Goal: Task Accomplishment & Management: Complete application form

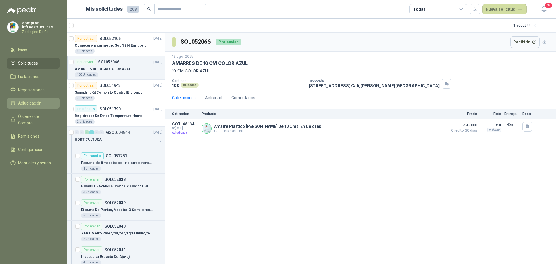
click at [32, 105] on span "Adjudicación" at bounding box center [29, 103] width 23 height 6
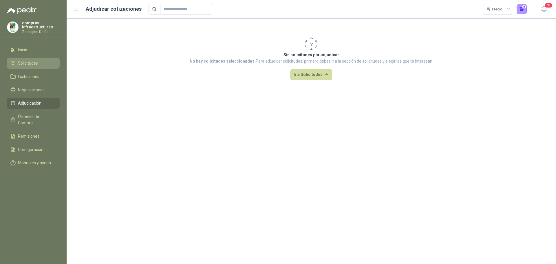
click at [42, 61] on li "Solicitudes" at bounding box center [33, 63] width 46 height 6
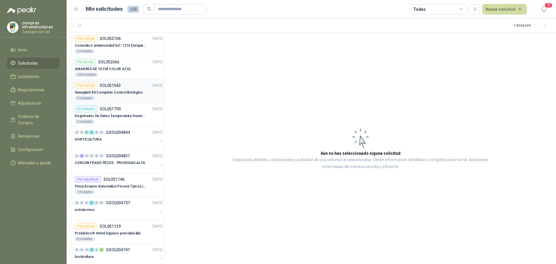
click at [127, 87] on div "Por cotizar SOL051943 [DATE]" at bounding box center [119, 85] width 88 height 7
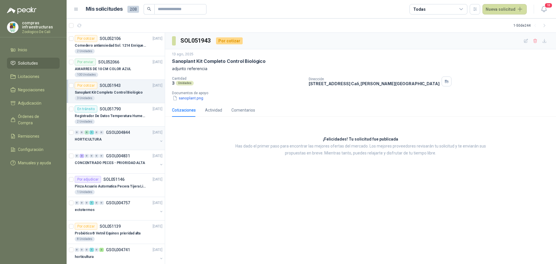
click at [114, 141] on div "HORTICULTURA" at bounding box center [116, 139] width 83 height 7
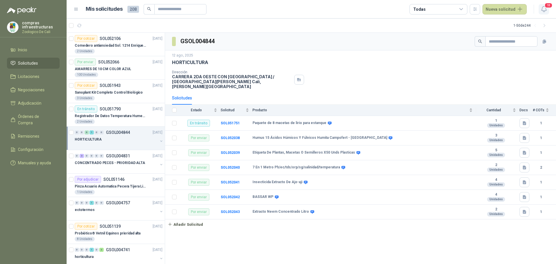
click at [546, 11] on icon "button" at bounding box center [543, 8] width 7 height 7
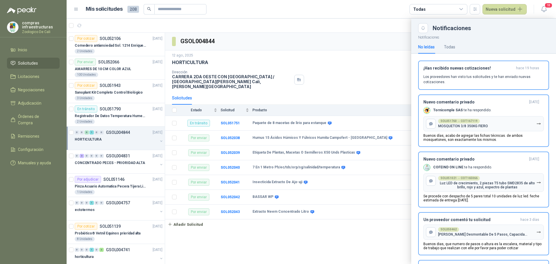
click at [110, 97] on div at bounding box center [311, 141] width 489 height 245
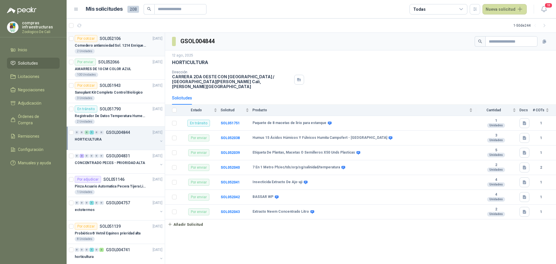
click at [116, 48] on p "Comedero antiansiedad Sol. 1214 Enriquecimiento" at bounding box center [111, 45] width 72 height 5
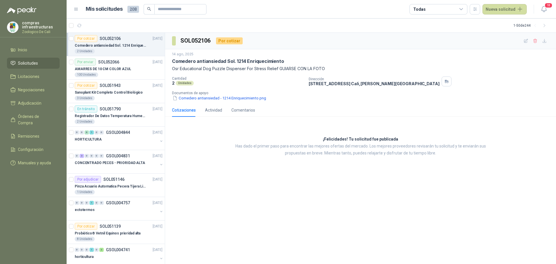
click at [66, 58] on ul "Inicio Solicitudes Licitaciones Negociaciones Adjudicación Órdenes de Compra Re…" at bounding box center [33, 107] width 67 height 126
click at [90, 65] on div "Por enviar" at bounding box center [85, 61] width 21 height 7
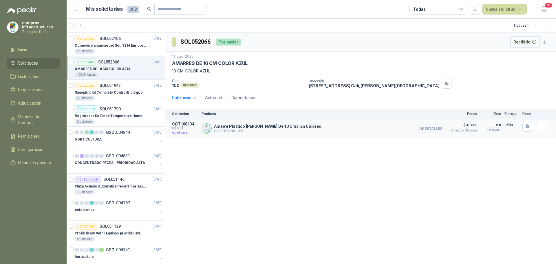
click at [425, 123] on div "Detalles" at bounding box center [430, 129] width 27 height 14
click at [426, 129] on button "Detalles" at bounding box center [430, 128] width 27 height 8
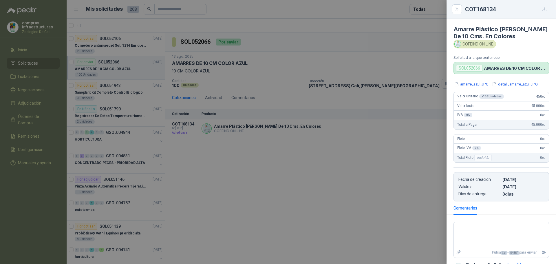
scroll to position [24, 0]
